Goal: Information Seeking & Learning: Learn about a topic

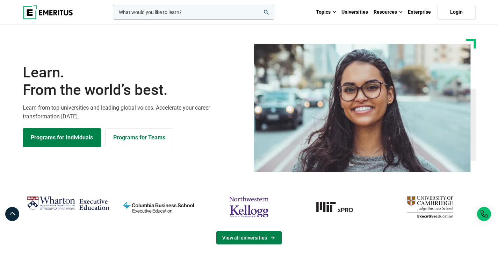
click at [265, 241] on link "View all universities" at bounding box center [249, 237] width 65 height 13
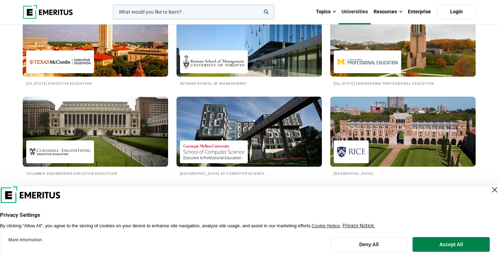
scroll to position [513, 0]
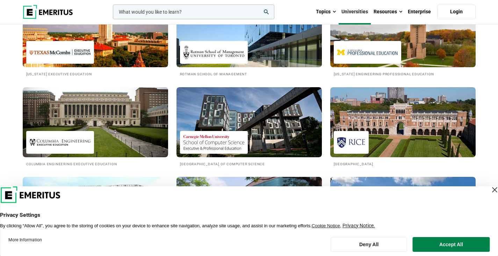
click at [490, 192] on div "Close Layer" at bounding box center [495, 190] width 10 height 10
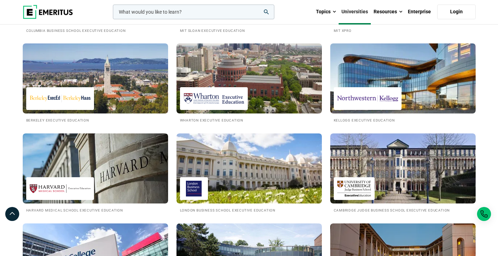
scroll to position [0, 0]
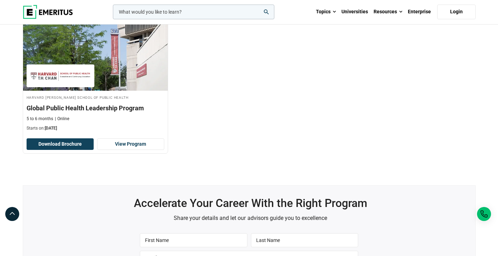
scroll to position [260, 0]
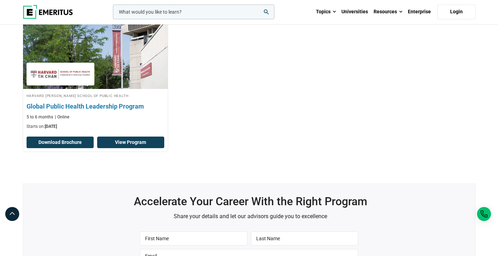
click at [128, 143] on link "View Program" at bounding box center [130, 142] width 67 height 12
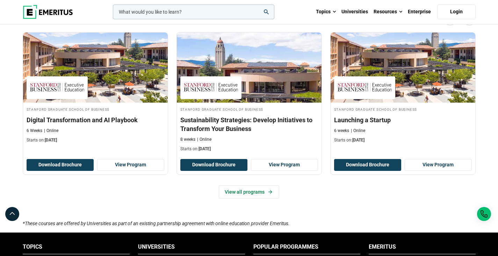
scroll to position [248, 0]
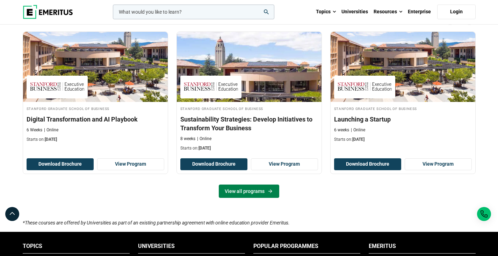
click at [248, 192] on link "View all programs" at bounding box center [249, 190] width 61 height 13
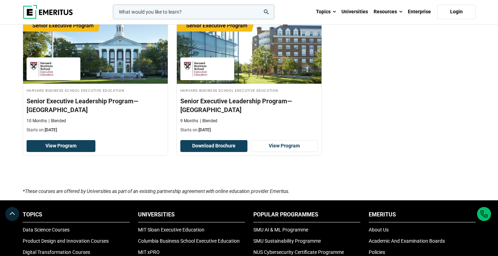
scroll to position [249, 0]
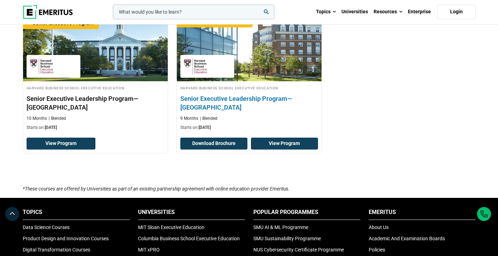
click at [285, 148] on link "View Program" at bounding box center [284, 143] width 67 height 12
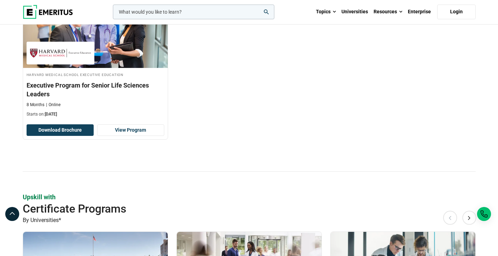
scroll to position [226, 0]
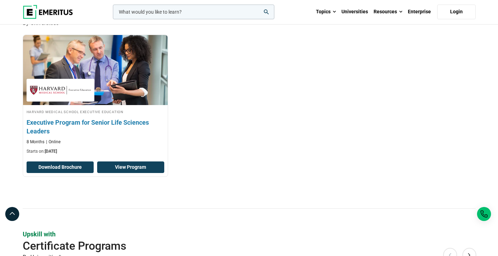
click at [139, 167] on link "View Program" at bounding box center [130, 167] width 67 height 12
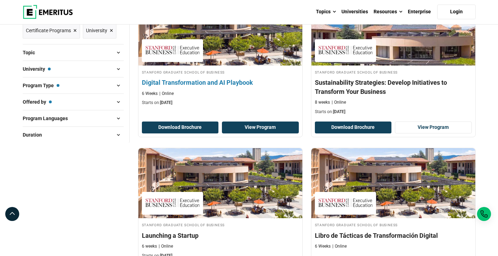
click at [262, 128] on link "View Program" at bounding box center [260, 127] width 77 height 12
